Goal: Task Accomplishment & Management: Complete application form

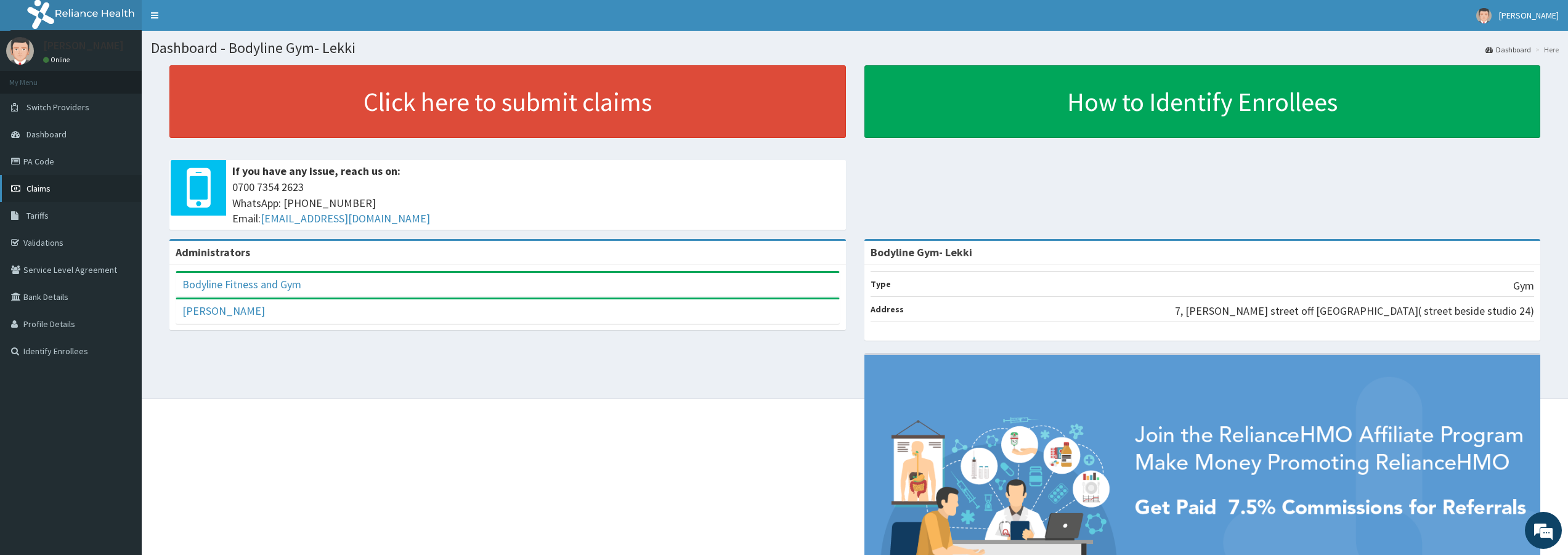
click at [47, 192] on span "Claims" at bounding box center [38, 188] width 24 height 11
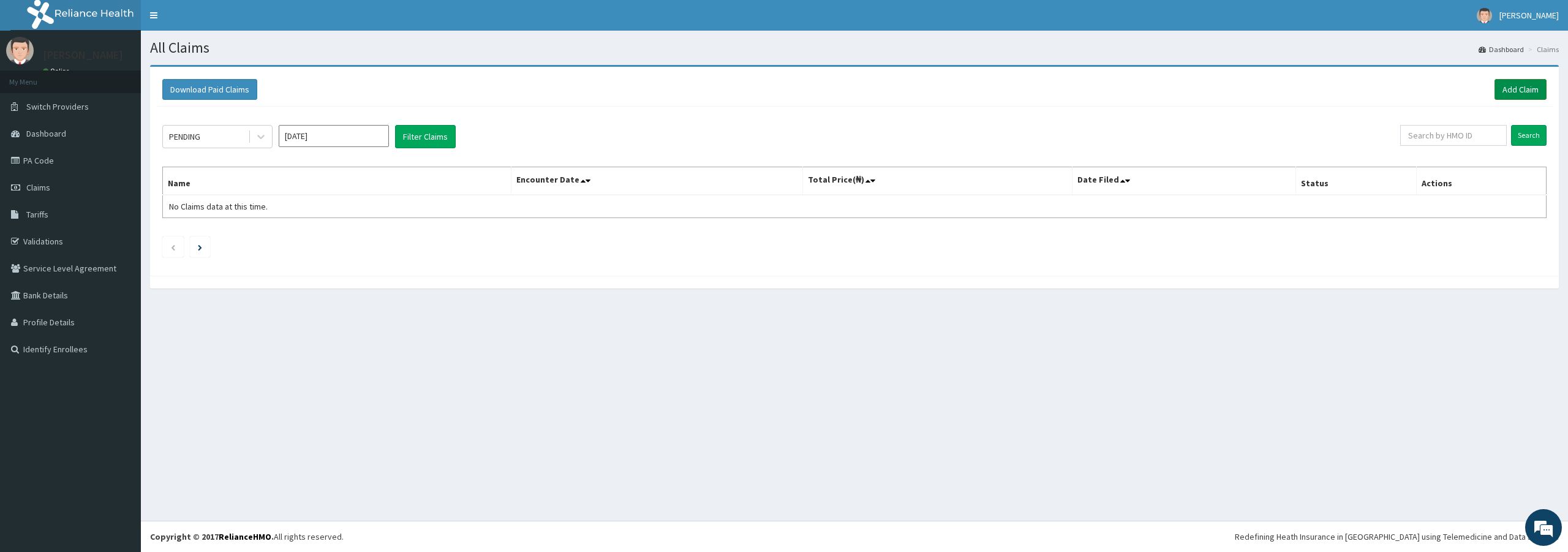
click at [1522, 93] on link "Add Claim" at bounding box center [1520, 89] width 52 height 21
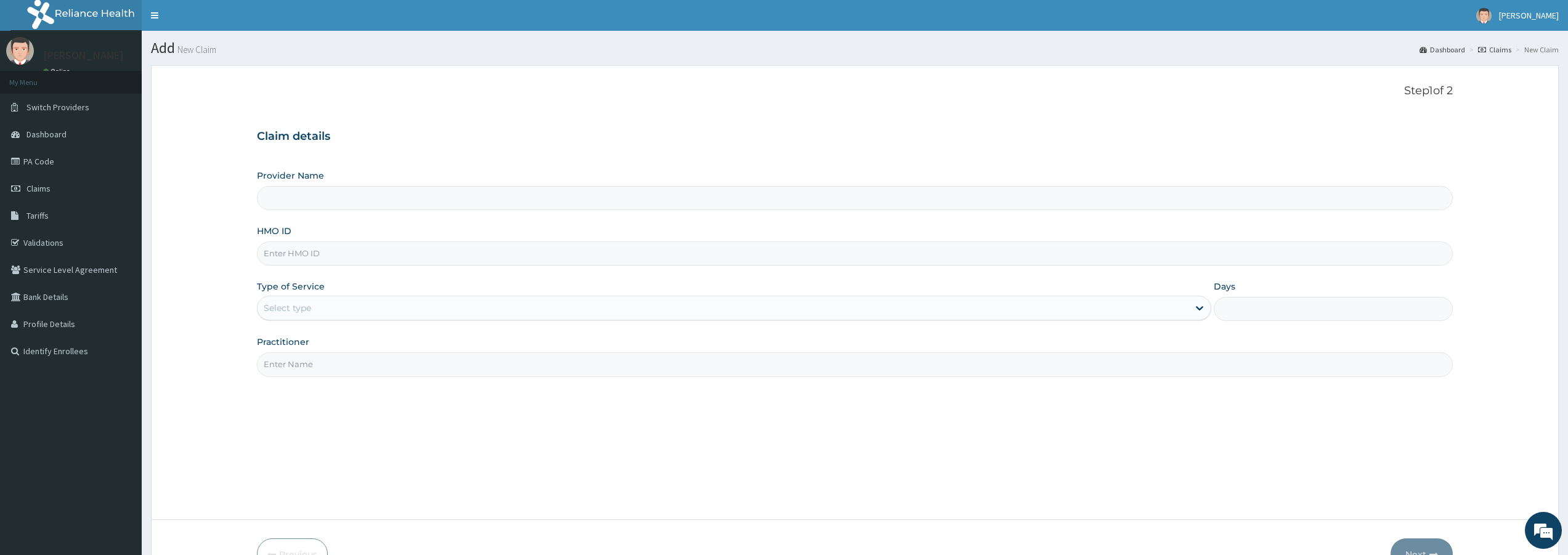
type input "Bodyline Gym- Lekki"
type input "1"
click at [298, 250] on input "HMO ID" at bounding box center [855, 253] width 1196 height 24
type input "v"
type input "VND/10003/A"
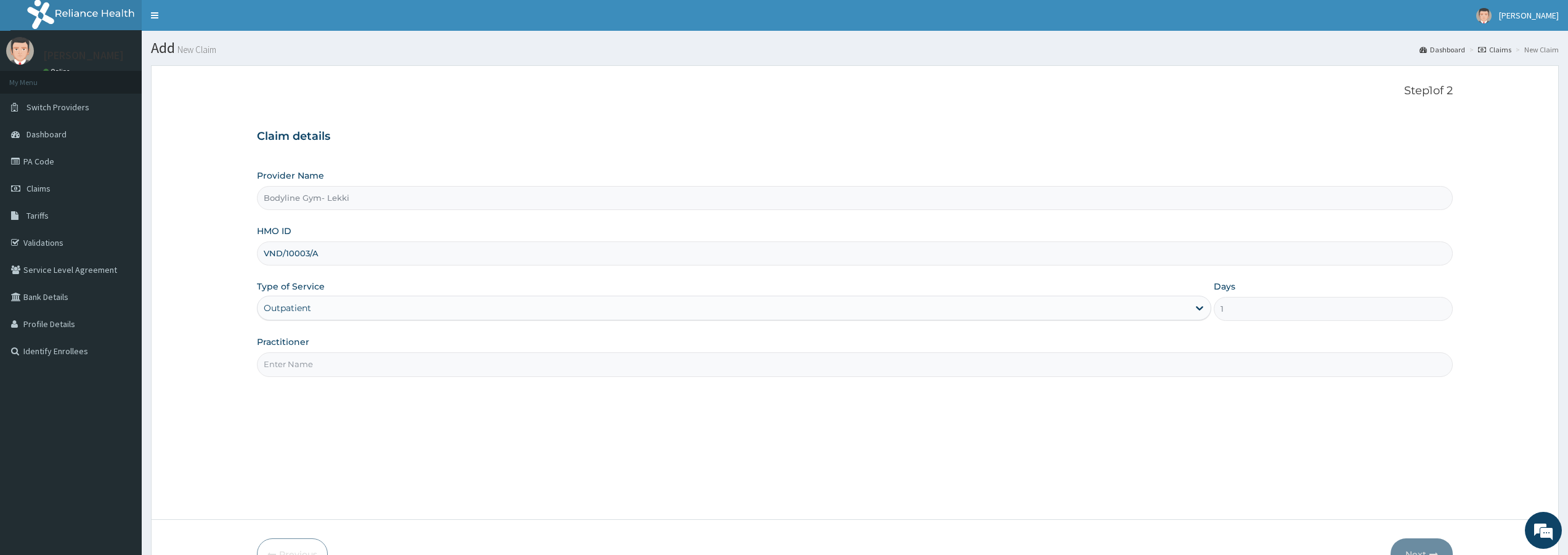
click at [318, 368] on input "Practitioner" at bounding box center [855, 364] width 1196 height 24
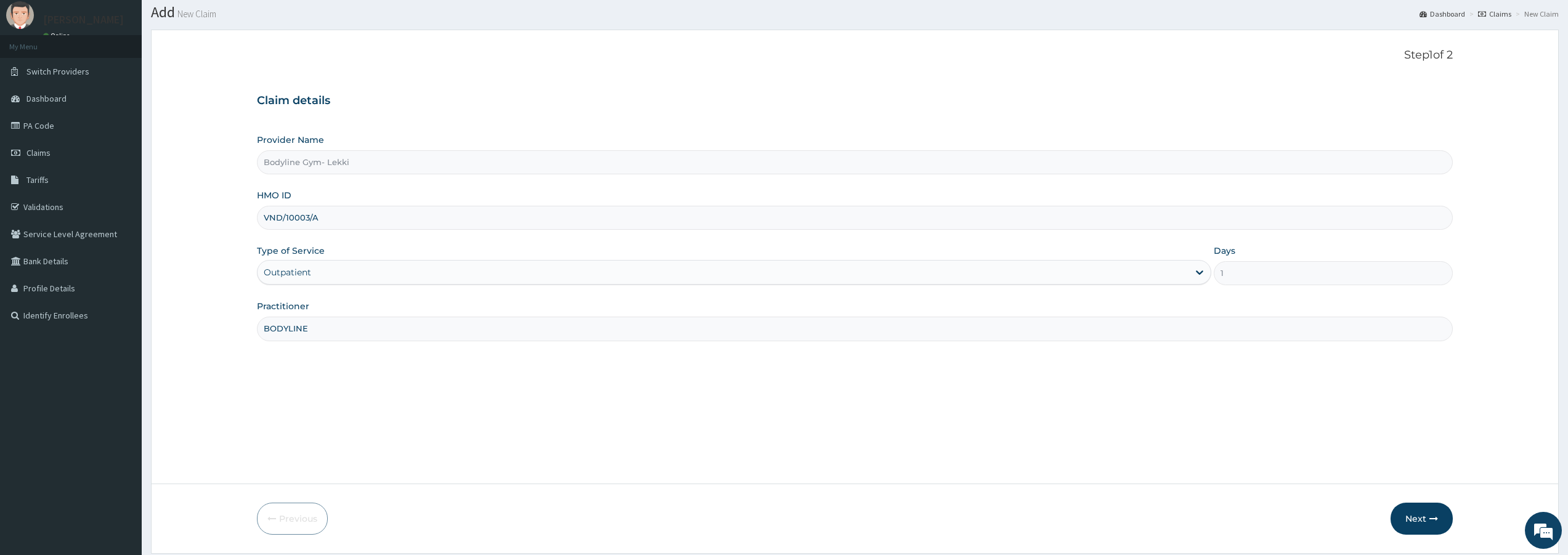
scroll to position [75, 0]
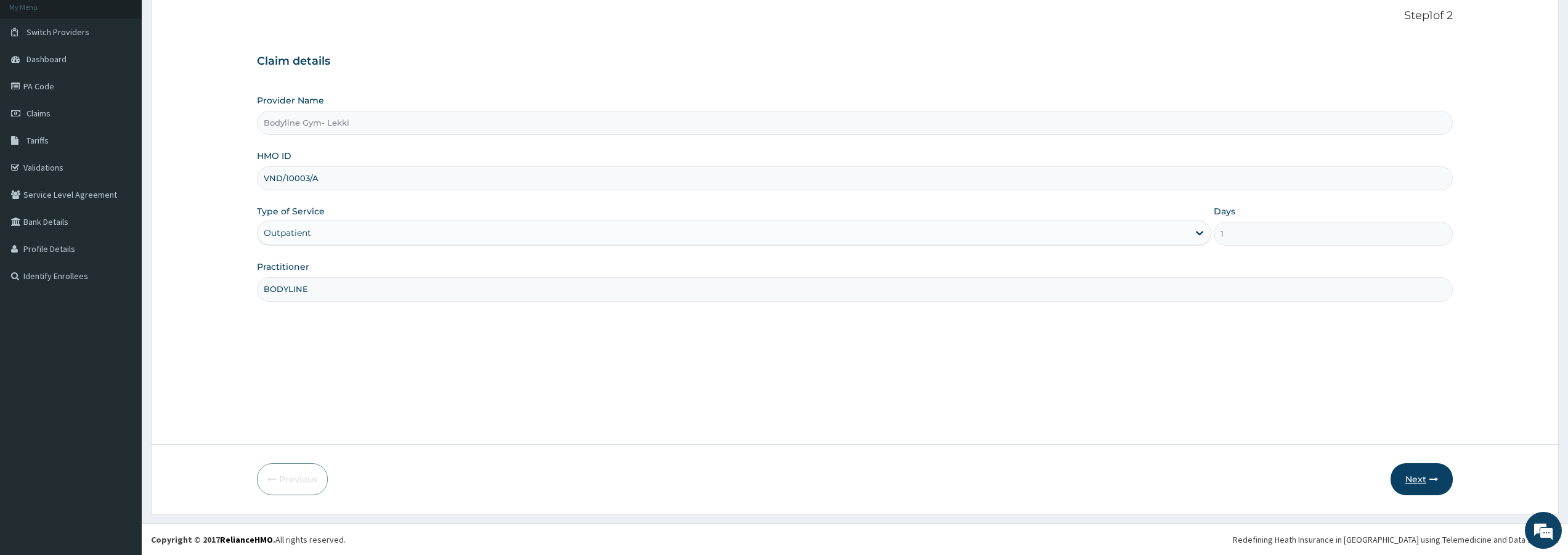
type input "BODYLINE"
click at [1414, 481] on button "Next" at bounding box center [1421, 479] width 62 height 32
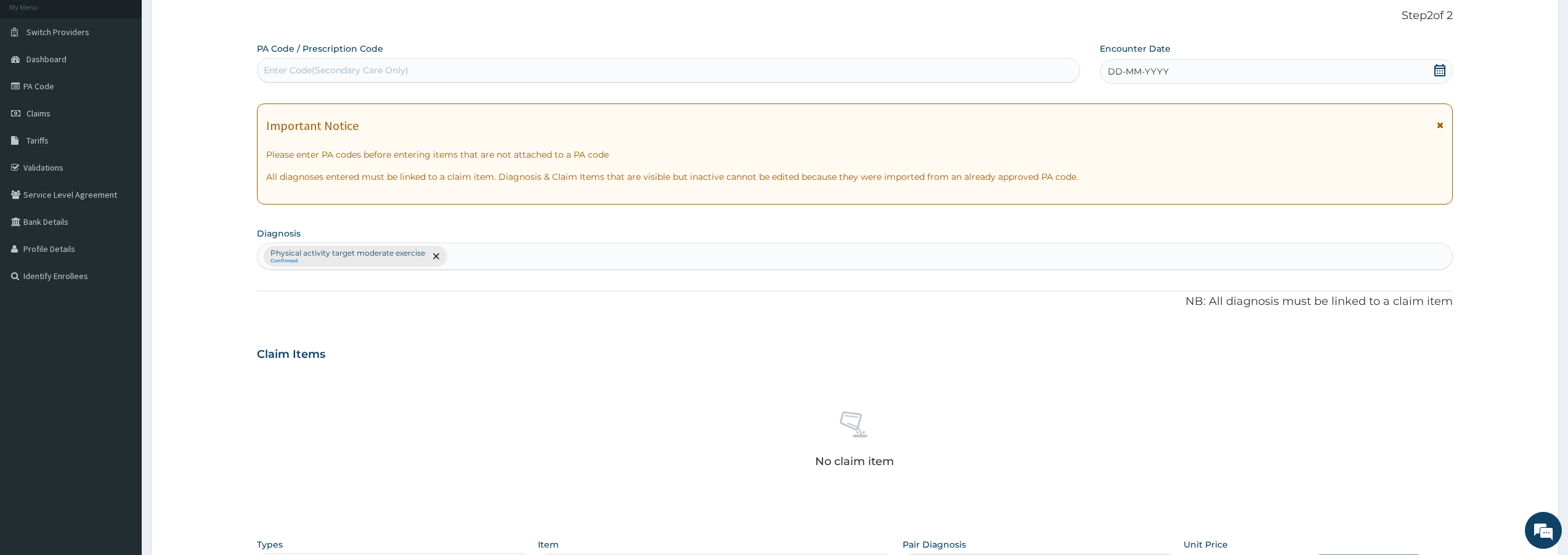
click at [310, 67] on div "Enter Code(Secondary Care Only)" at bounding box center [336, 70] width 145 height 12
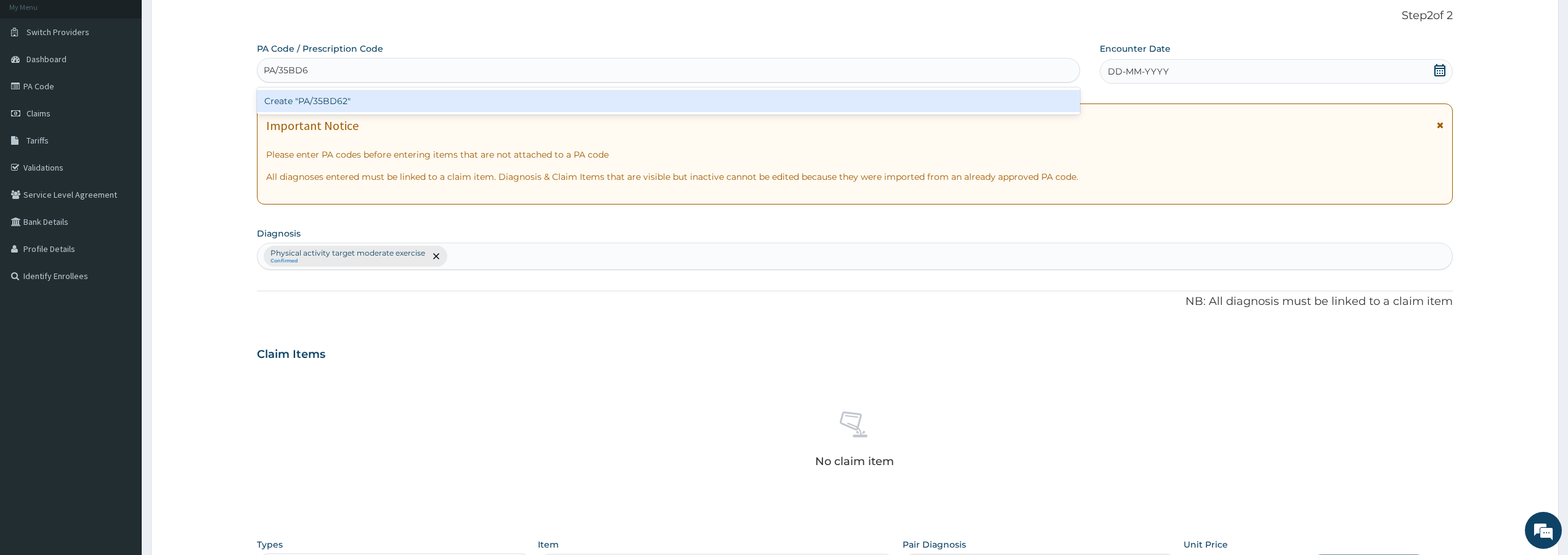
type input "PA/35BD62"
click at [318, 101] on div "Create "PA/35BD62"" at bounding box center [669, 101] width 823 height 22
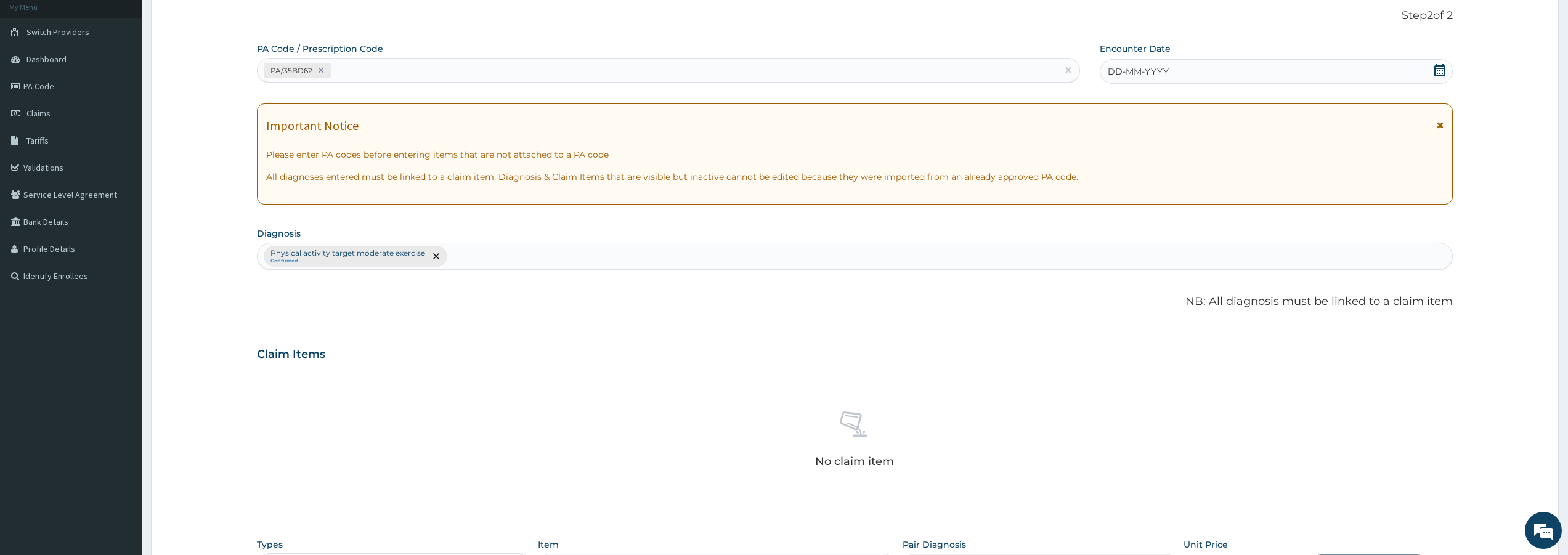
click at [1112, 70] on span "DD-MM-YYYY" at bounding box center [1138, 71] width 61 height 12
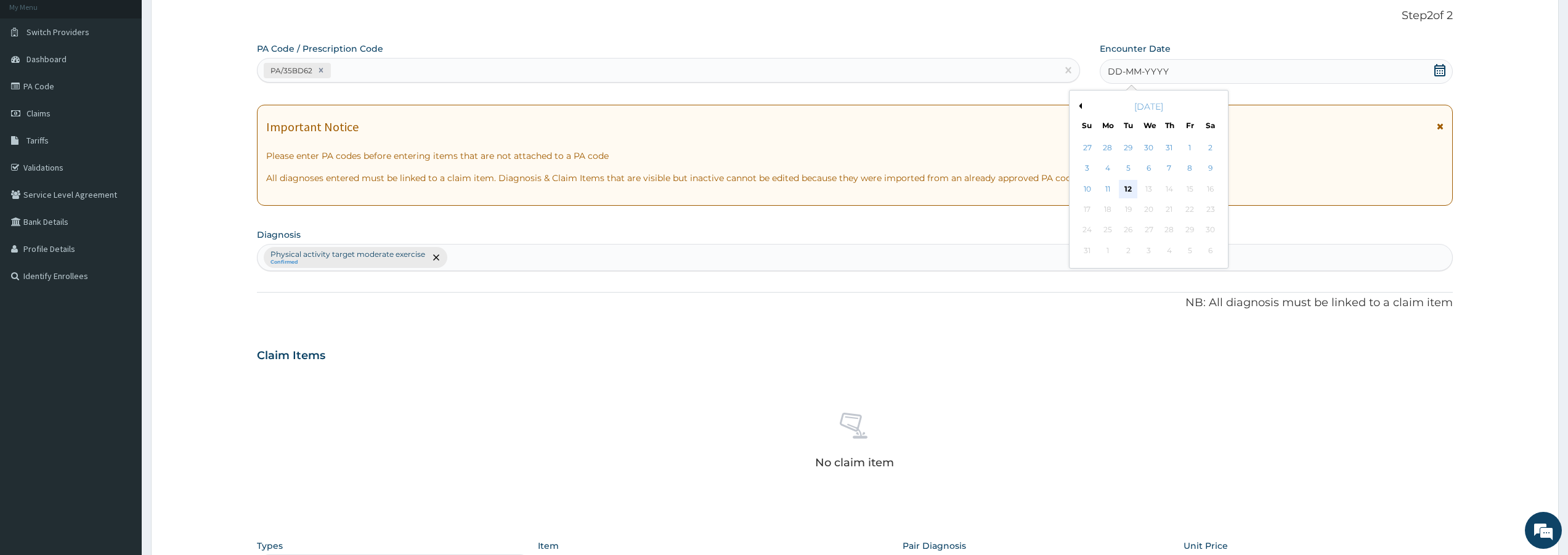
click at [1128, 187] on div "12" at bounding box center [1128, 189] width 19 height 19
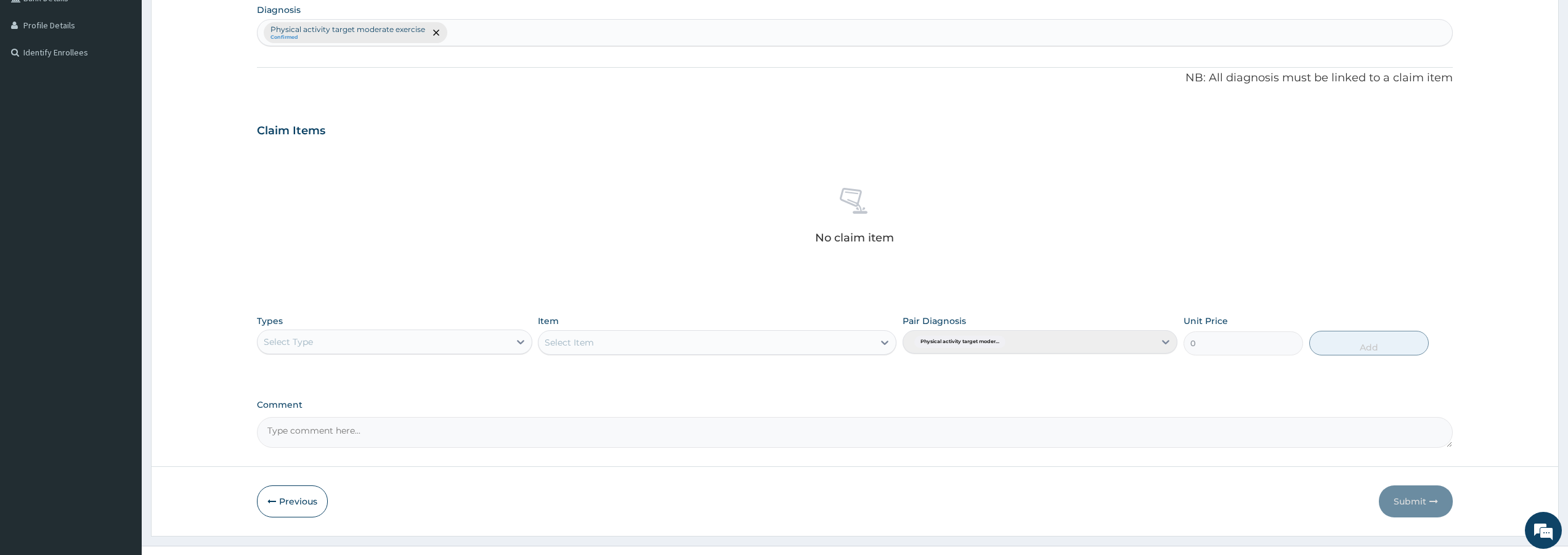
scroll to position [321, 0]
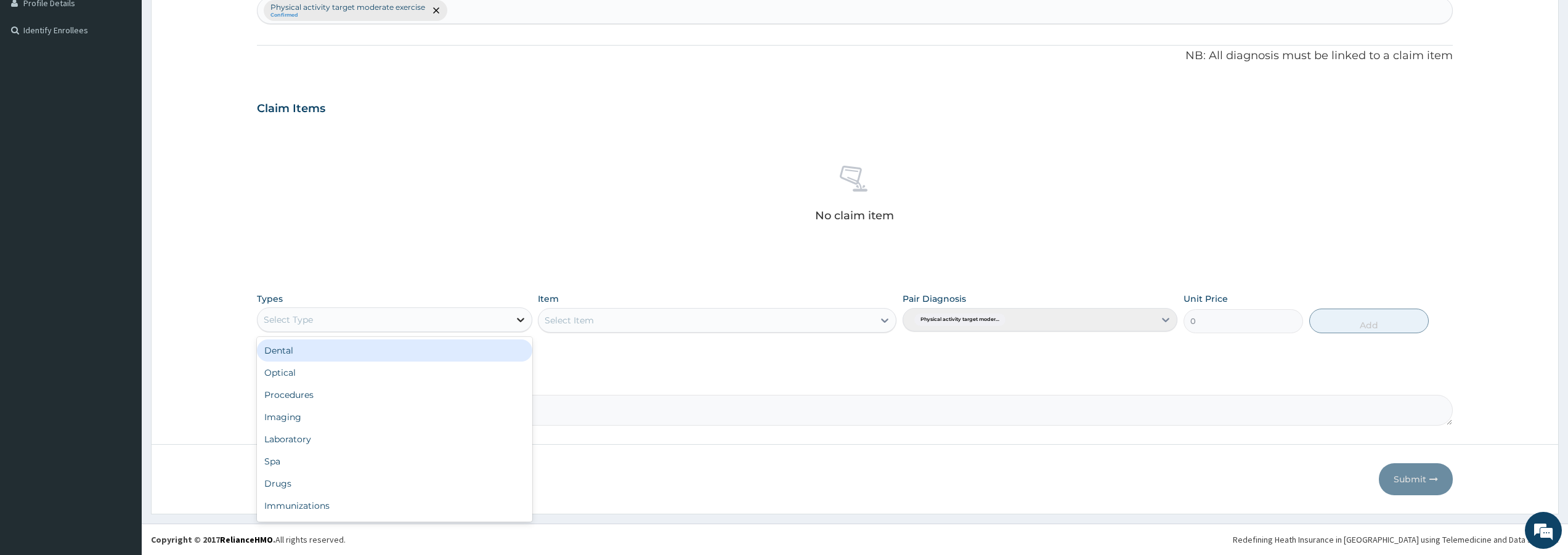
click at [515, 322] on icon at bounding box center [520, 320] width 12 height 12
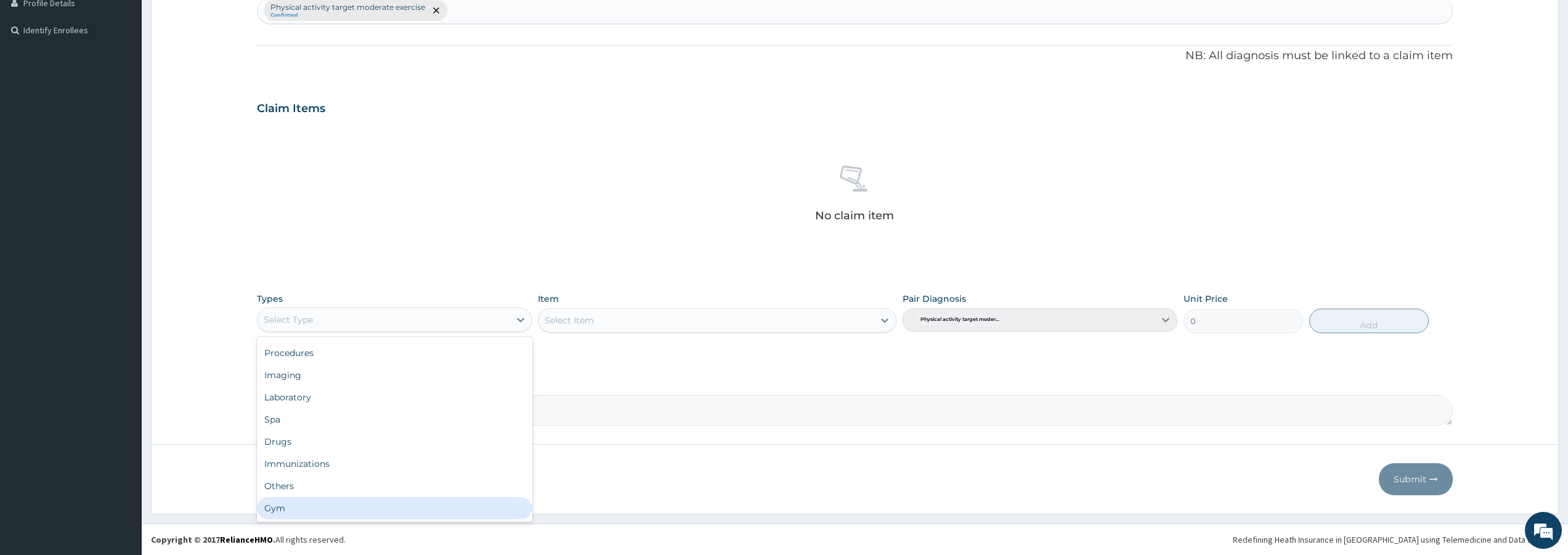
click at [314, 512] on div "Gym" at bounding box center [394, 508] width 275 height 22
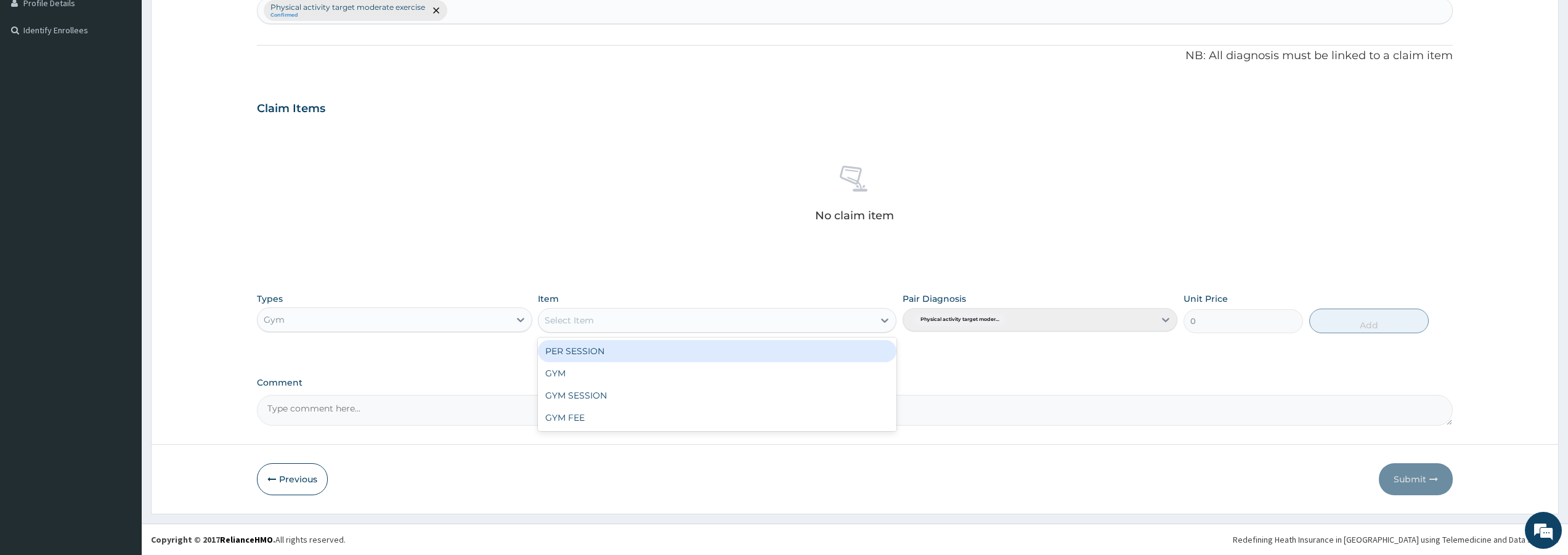
click at [872, 324] on div "Select Item" at bounding box center [706, 320] width 335 height 19
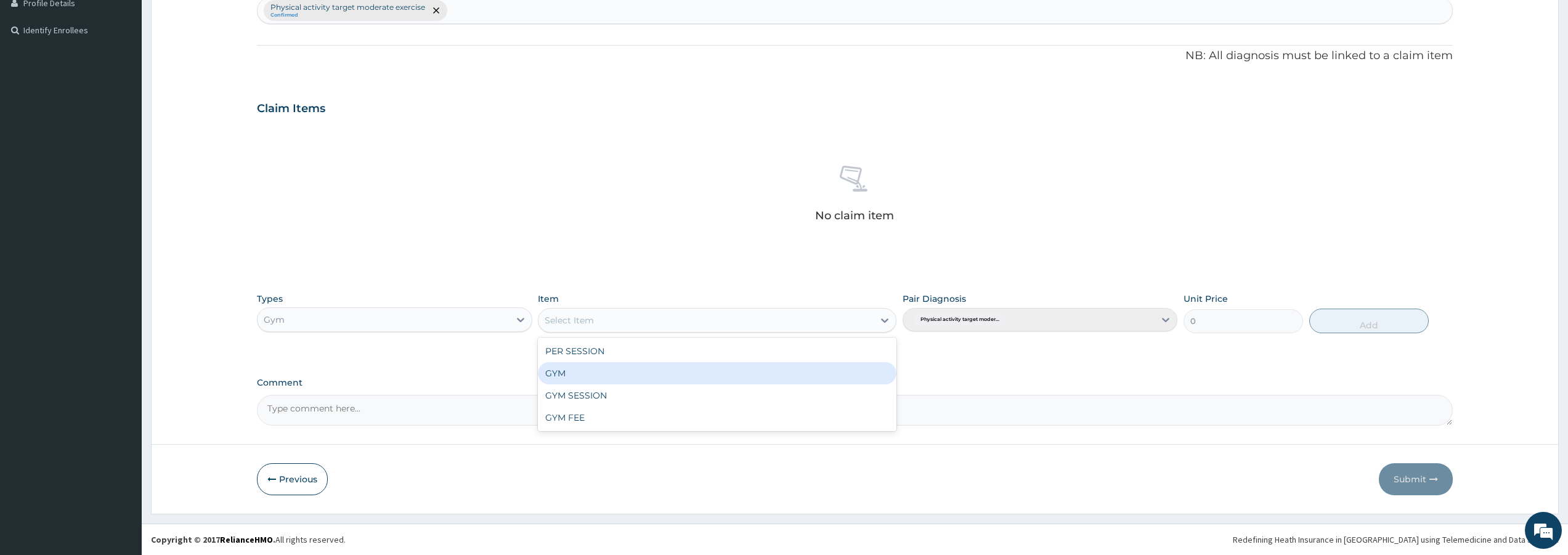
click at [627, 368] on div "GYM" at bounding box center [717, 373] width 358 height 22
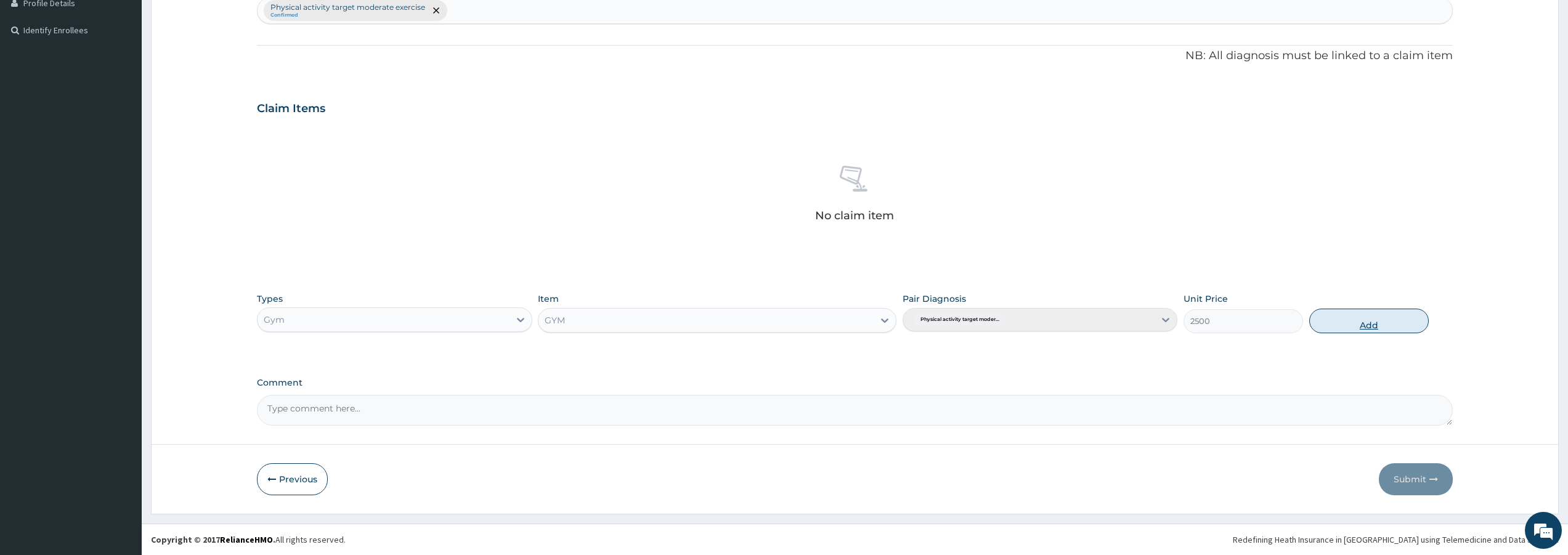
click at [1370, 316] on button "Add" at bounding box center [1369, 321] width 119 height 24
type input "0"
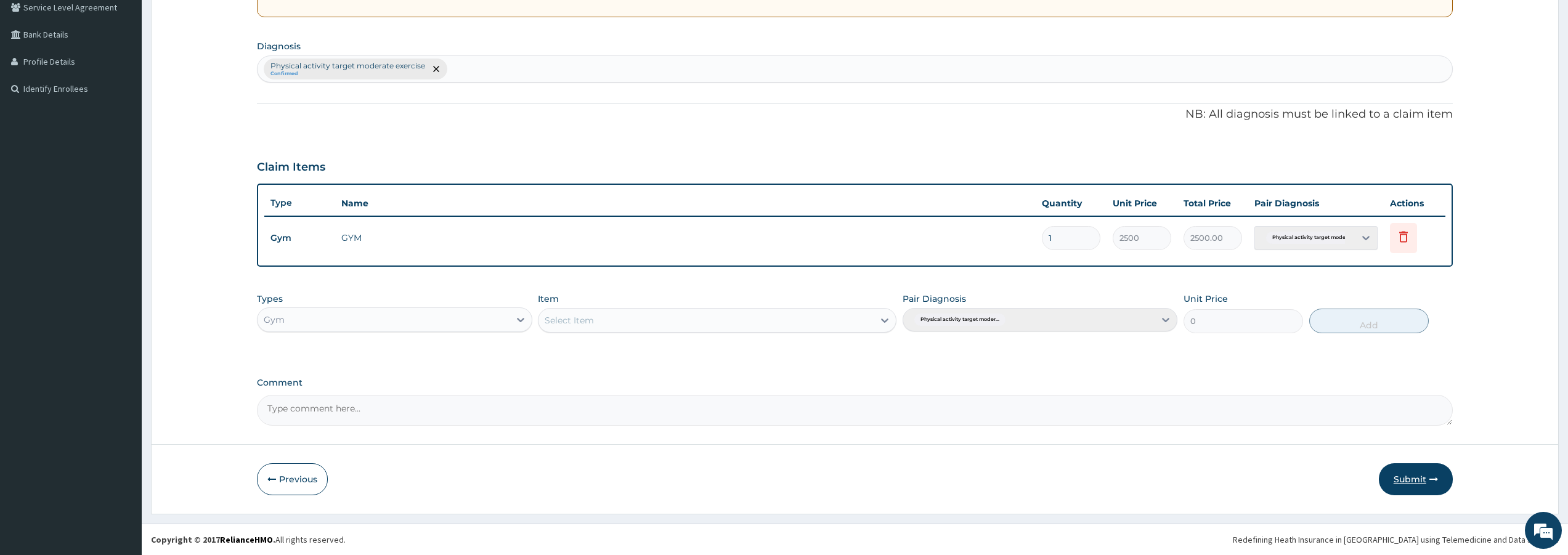
click at [1426, 481] on button "Submit" at bounding box center [1415, 479] width 74 height 32
